Goal: Task Accomplishment & Management: Complete application form

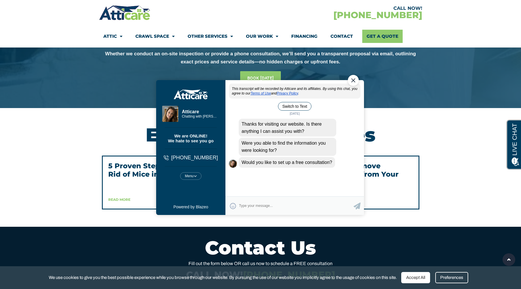
click at [353, 77] on div "Close Chat" at bounding box center [352, 80] width 11 height 11
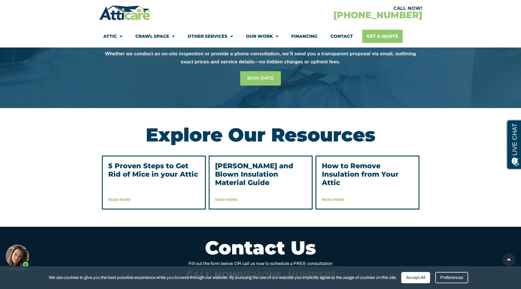
click at [382, 33] on link "Get A Quote" at bounding box center [382, 36] width 40 height 13
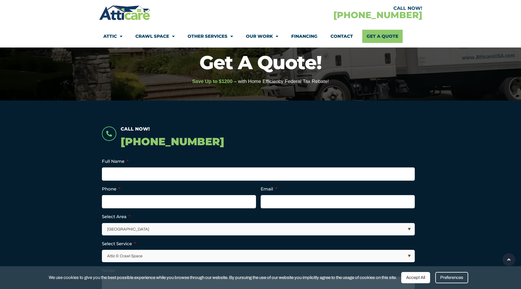
scroll to position [51, 0]
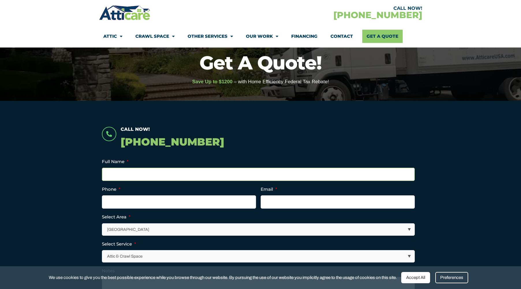
click at [118, 175] on input "Full Name *" at bounding box center [258, 174] width 313 height 13
type input "John Iozzia"
click at [117, 201] on input "(___) ___-____" at bounding box center [179, 202] width 154 height 13
type input "(551) 579-4699"
click at [289, 203] on input "Email *" at bounding box center [338, 202] width 154 height 13
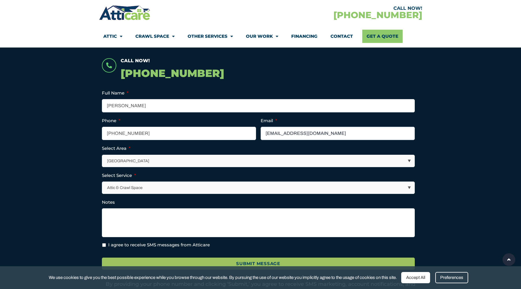
scroll to position [120, 0]
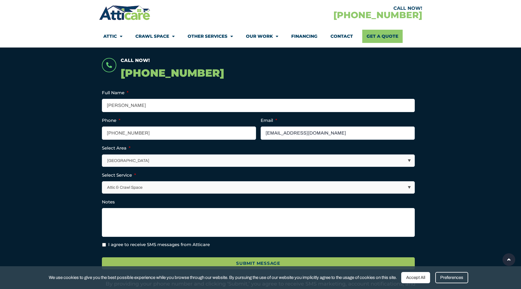
type input "johnioz10@yahoo.com"
click at [408, 162] on select "Los Angeles Area San Francisco Bay Area New Jersey / New York Area Other Areas" at bounding box center [258, 161] width 312 height 12
select select "New Jersey / New York Area"
click at [102, 155] on select "Los Angeles Area San Francisco Bay Area New Jersey / New York Area Other Areas" at bounding box center [258, 161] width 312 height 12
click at [166, 188] on select "Attic & Crawl Space Insulation Roofing Solar Energy Other Services" at bounding box center [258, 188] width 312 height 12
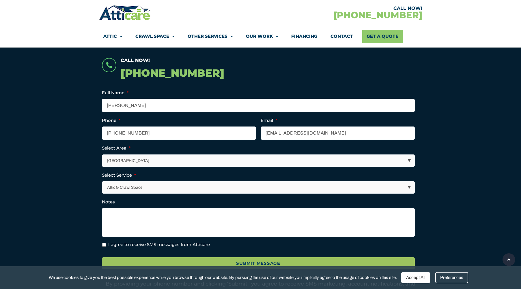
click at [406, 188] on select "Attic & Crawl Space Insulation Roofing Solar Energy Other Services" at bounding box center [258, 188] width 312 height 12
select select "Insulation"
click at [102, 182] on select "Attic & Crawl Space Insulation Roofing Solar Energy Other Services" at bounding box center [258, 188] width 312 height 12
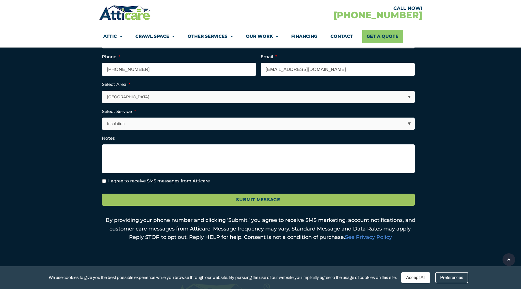
scroll to position [192, 0]
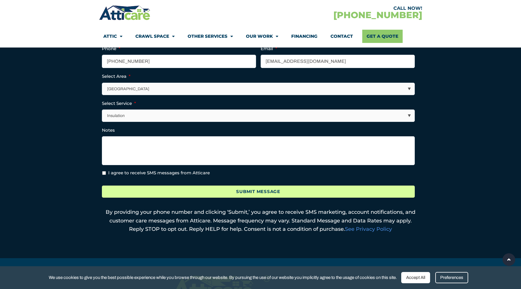
click at [201, 192] on input "Submit Message" at bounding box center [258, 192] width 313 height 12
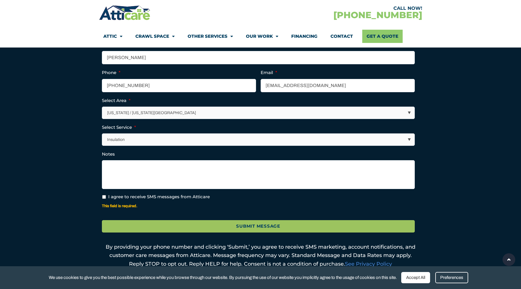
click at [105, 202] on li "SMS agreement * I agree to receive SMS messages from Atticare This field is req…" at bounding box center [258, 202] width 313 height 17
click at [102, 197] on input "I agree to receive SMS messages from Atticare" at bounding box center [104, 197] width 4 height 4
checkbox input "true"
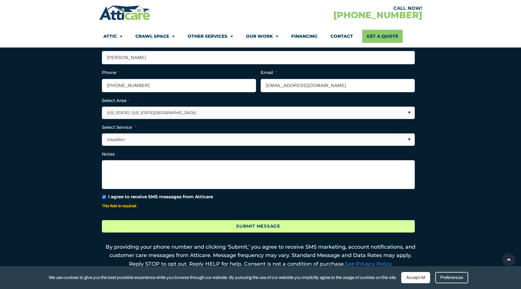
click at [218, 226] on input "Submit Message" at bounding box center [258, 226] width 313 height 12
